Goal: Information Seeking & Learning: Check status

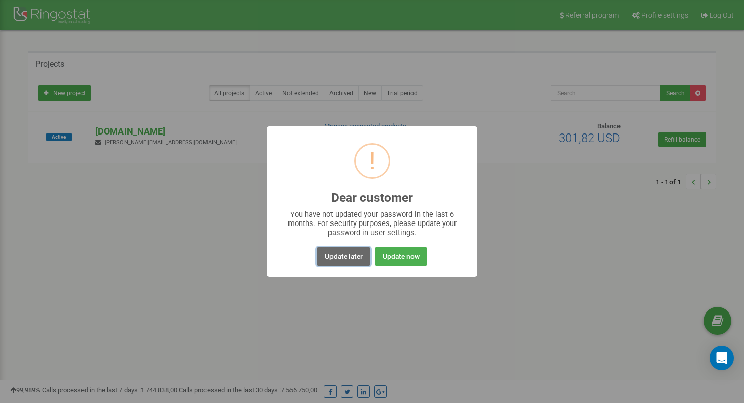
click at [356, 258] on button "Update later" at bounding box center [343, 256] width 53 height 19
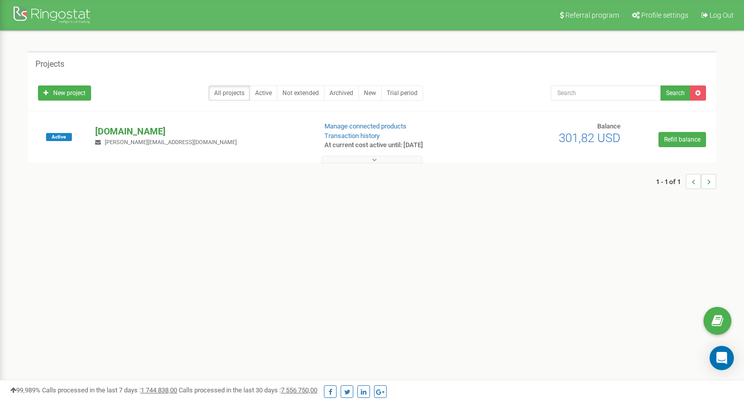
click at [138, 133] on p "[DOMAIN_NAME]" at bounding box center [201, 131] width 213 height 13
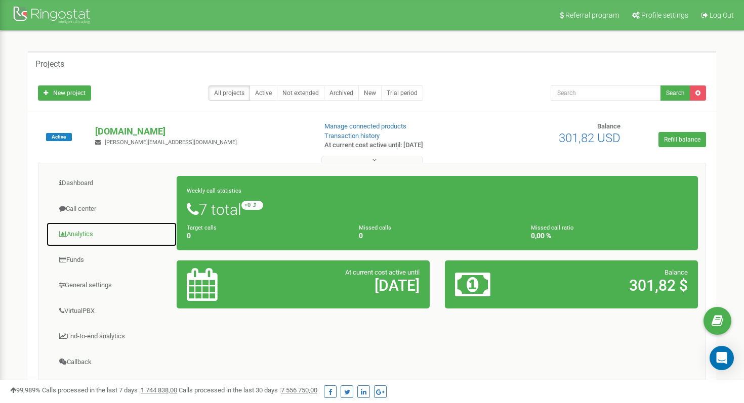
click at [80, 233] on link "Analytics" at bounding box center [111, 234] width 131 height 25
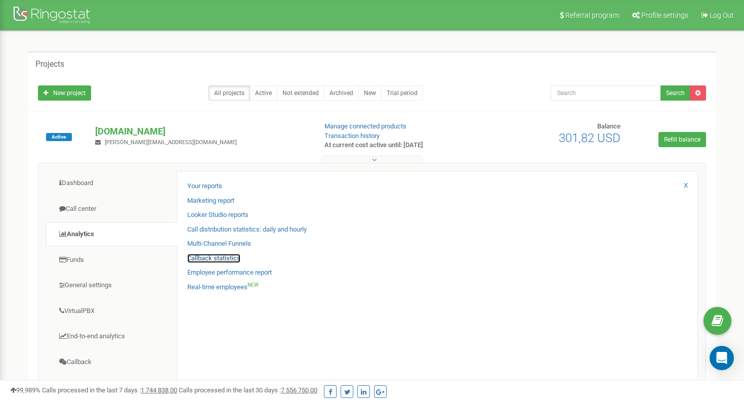
click at [216, 257] on link "Callback statistics" at bounding box center [213, 259] width 53 height 10
click at [213, 184] on link "Your reports" at bounding box center [204, 187] width 35 height 10
click at [90, 311] on link "VirtualPBX" at bounding box center [111, 311] width 131 height 25
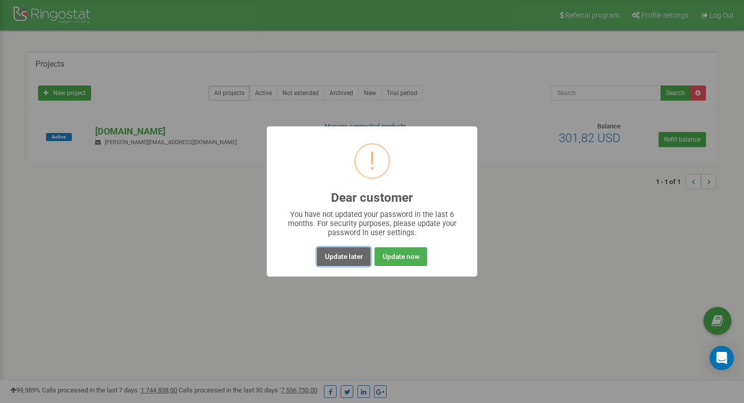
click at [349, 252] on button "Update later" at bounding box center [343, 256] width 53 height 19
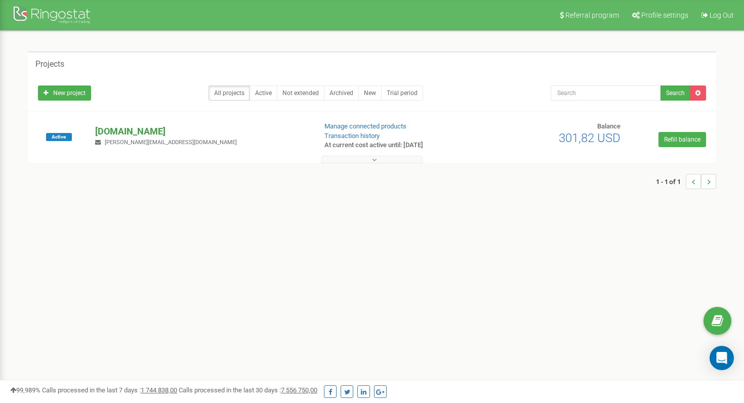
click at [156, 131] on p "[DOMAIN_NAME]" at bounding box center [201, 131] width 213 height 13
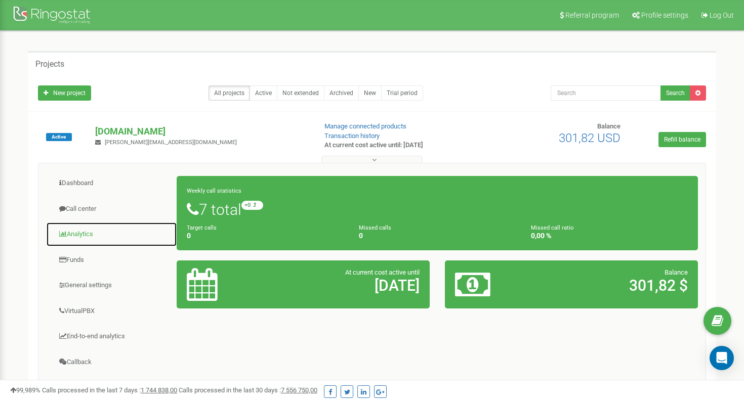
click at [78, 229] on link "Analytics" at bounding box center [111, 234] width 131 height 25
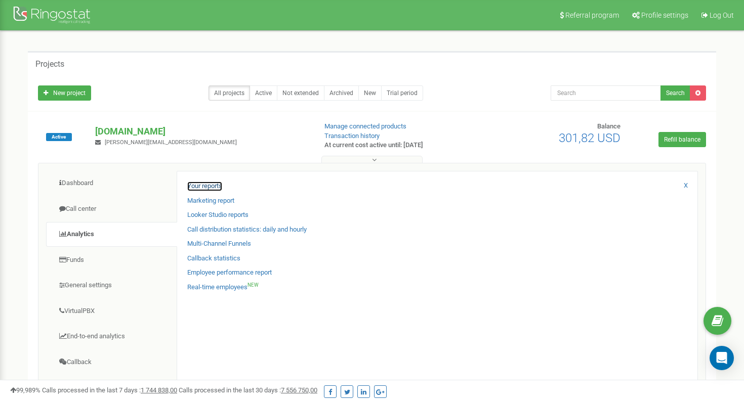
click at [207, 185] on link "Your reports" at bounding box center [204, 187] width 35 height 10
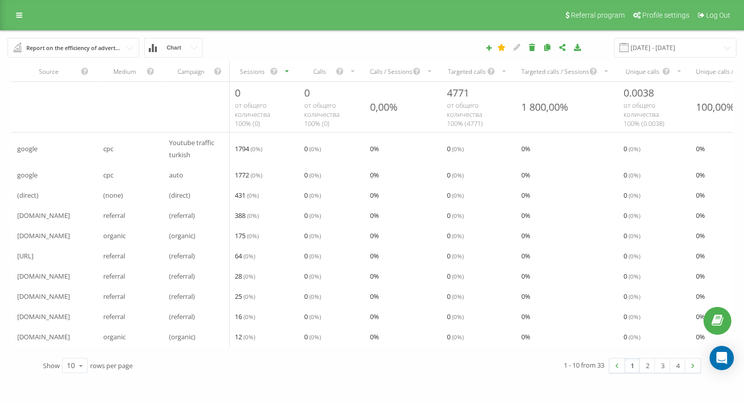
click at [178, 46] on span "Chart" at bounding box center [174, 48] width 15 height 7
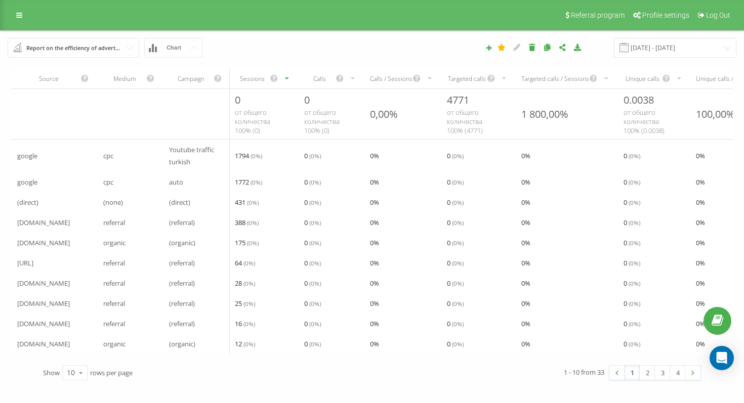
click at [124, 46] on input "text" at bounding box center [74, 47] width 131 height 18
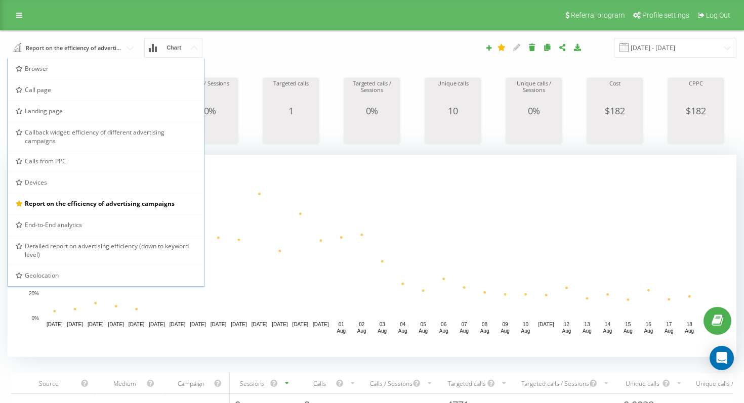
click at [233, 38] on div "Report on the efficiency of advertising campaigns Browser Call page Landing pag…" at bounding box center [140, 48] width 279 height 20
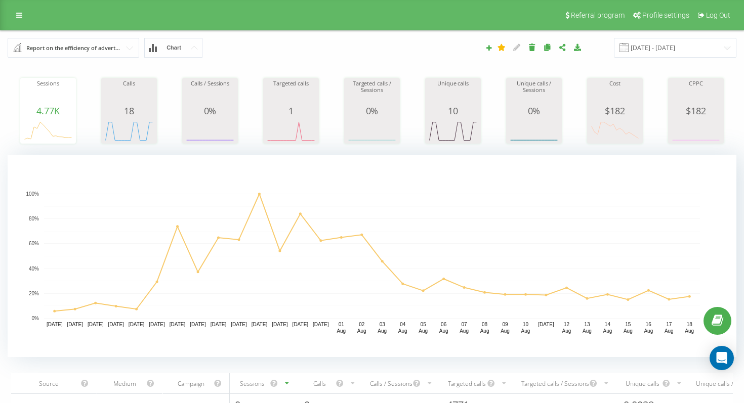
click at [130, 41] on input "text" at bounding box center [74, 47] width 131 height 18
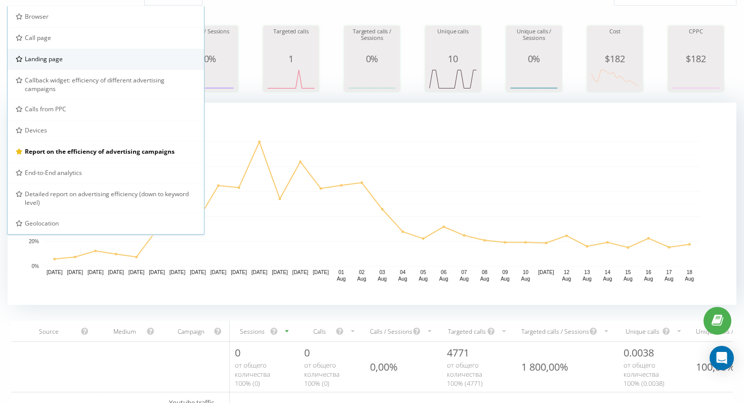
scroll to position [52, 0]
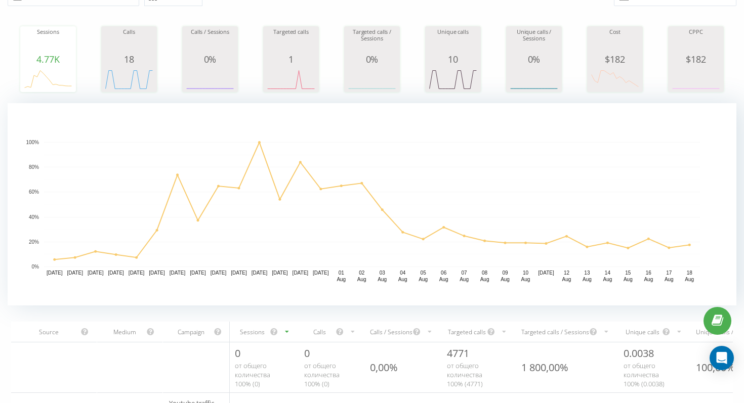
click at [109, 296] on rect "A chart." at bounding box center [372, 204] width 729 height 202
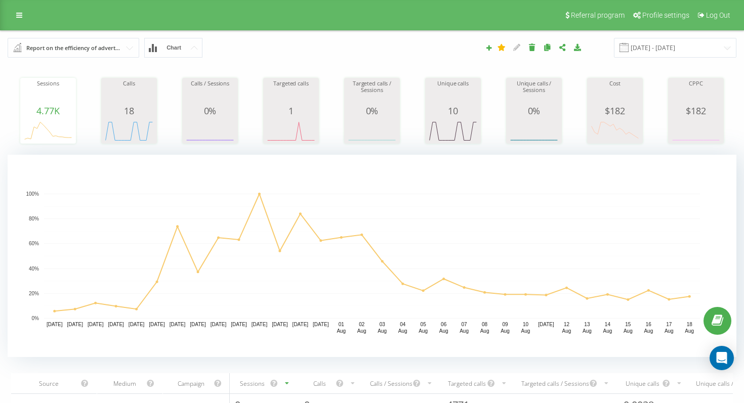
click at [17, 8] on div "Referral program Profile settings Log Out" at bounding box center [372, 15] width 744 height 30
click at [18, 11] on link at bounding box center [19, 15] width 18 height 14
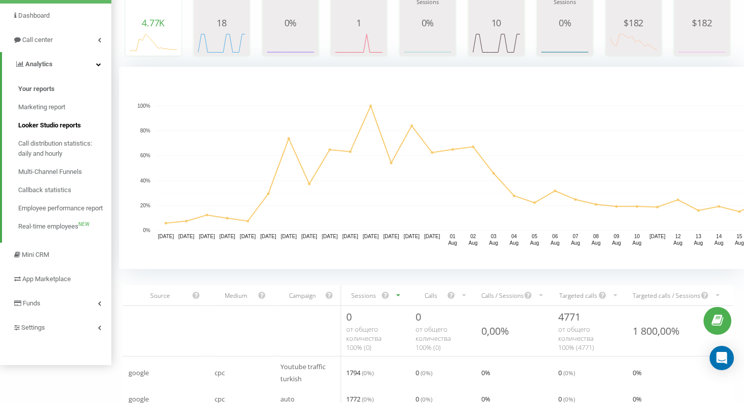
scroll to position [89, 0]
click at [53, 326] on link "Settings" at bounding box center [55, 327] width 111 height 24
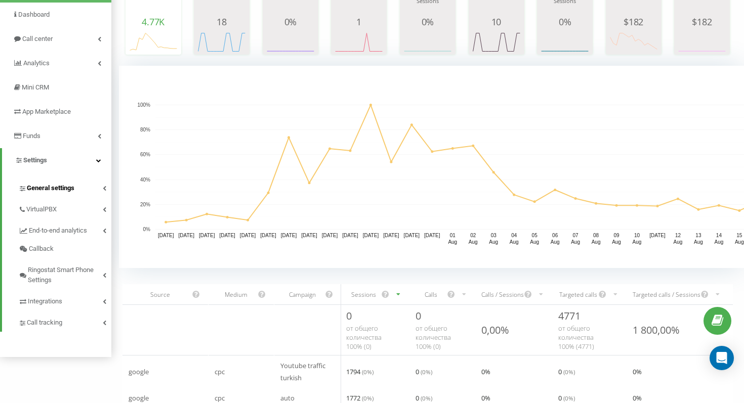
click at [69, 196] on link "General settings" at bounding box center [64, 186] width 93 height 21
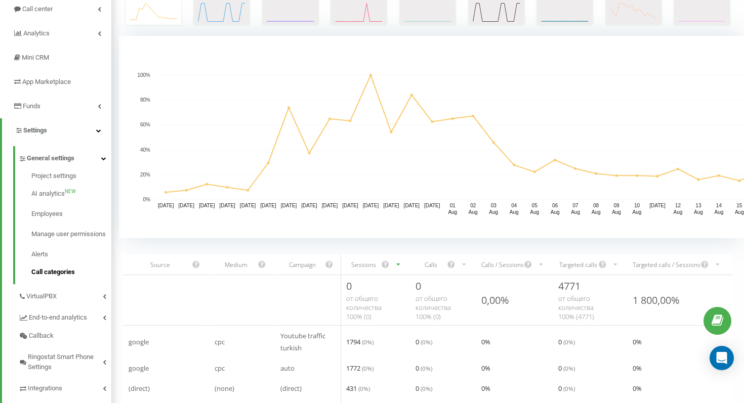
scroll to position [125, 0]
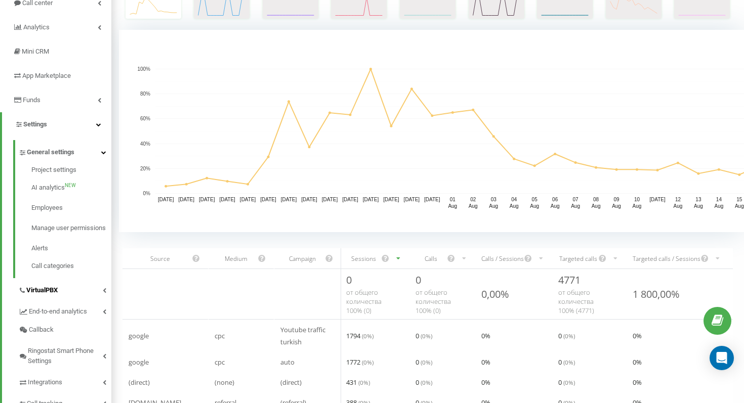
click at [54, 300] on link "VirtualPBX" at bounding box center [64, 288] width 93 height 21
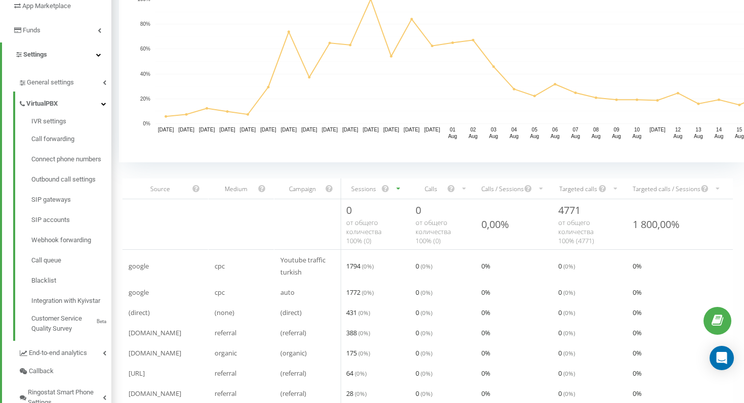
scroll to position [0, 0]
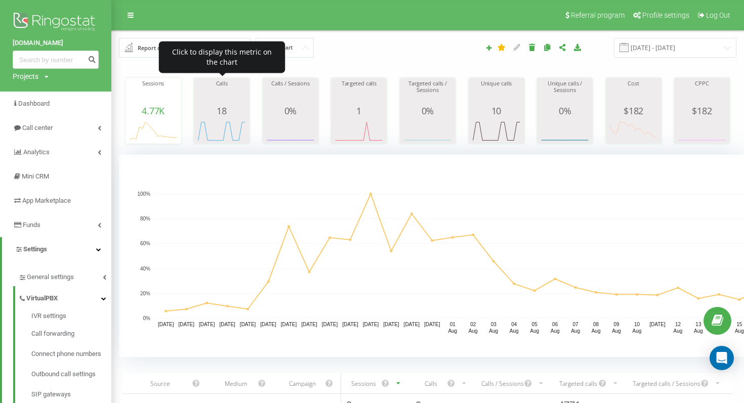
click at [220, 109] on span "18" at bounding box center [222, 111] width 10 height 12
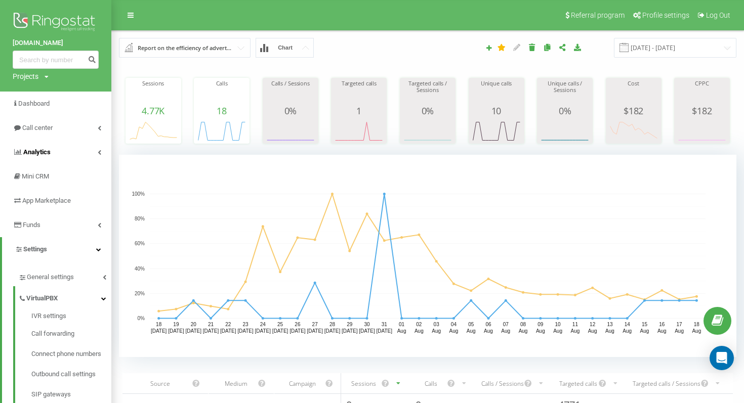
click at [95, 143] on link "Analytics" at bounding box center [55, 152] width 111 height 24
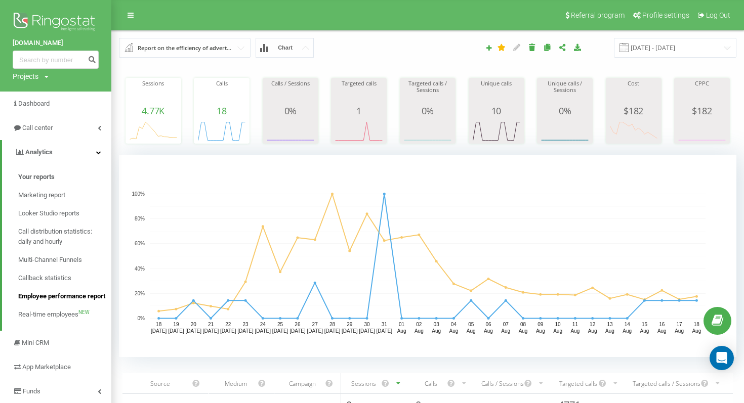
click at [48, 302] on span "Employee performance report" at bounding box center [61, 297] width 87 height 10
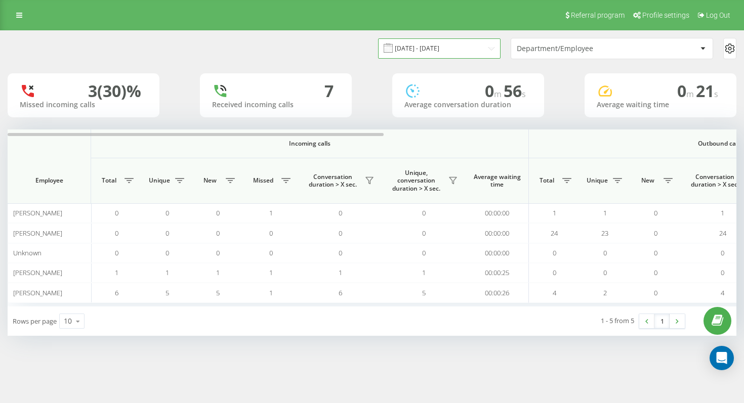
click at [477, 51] on input "[DATE] - [DATE]" at bounding box center [439, 48] width 122 height 20
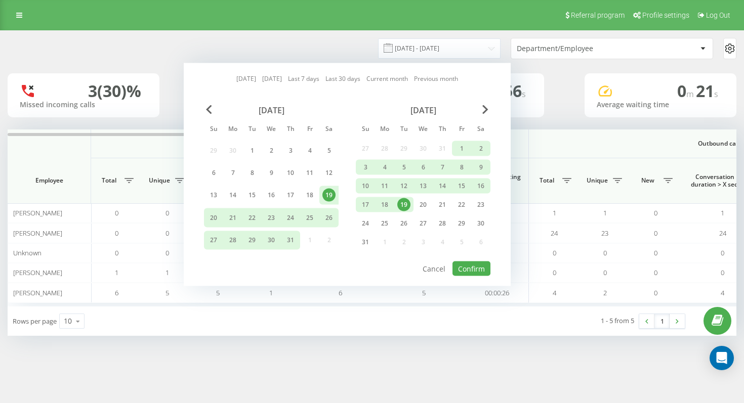
click at [350, 80] on link "Last 30 days" at bounding box center [342, 79] width 35 height 10
click at [475, 271] on button "Confirm" at bounding box center [471, 269] width 38 height 15
type input "[DATE] - [DATE]"
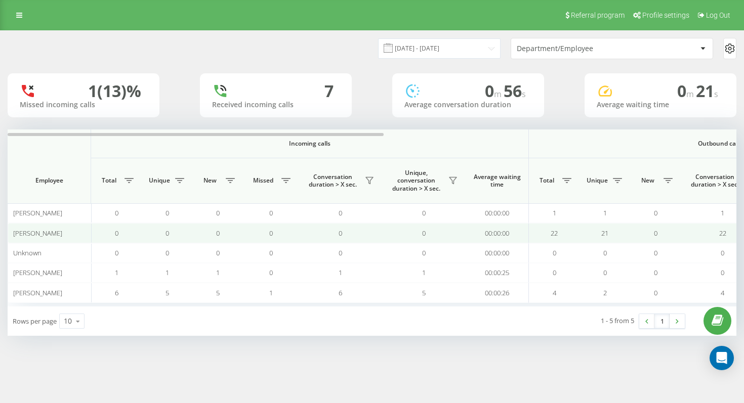
click at [545, 233] on td "22" at bounding box center [554, 233] width 51 height 20
click at [40, 236] on span "[PERSON_NAME]" at bounding box center [37, 233] width 49 height 9
